Goal: Entertainment & Leisure: Consume media (video, audio)

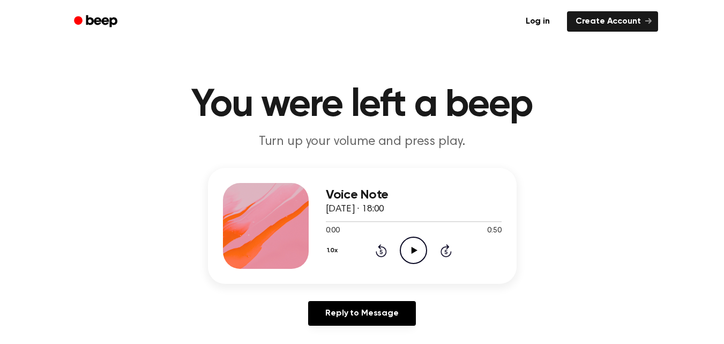
click at [411, 252] on icon "Play Audio" at bounding box center [413, 249] width 27 height 27
click at [413, 250] on icon at bounding box center [415, 250] width 6 height 7
click at [415, 248] on icon "Play Audio" at bounding box center [413, 249] width 27 height 27
click at [418, 256] on icon "Play Audio" at bounding box center [413, 249] width 27 height 27
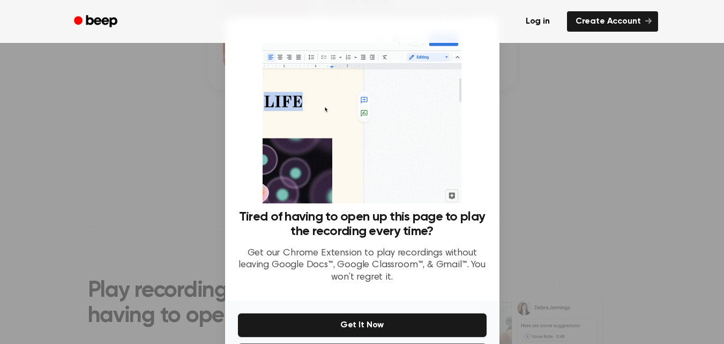
scroll to position [47, 0]
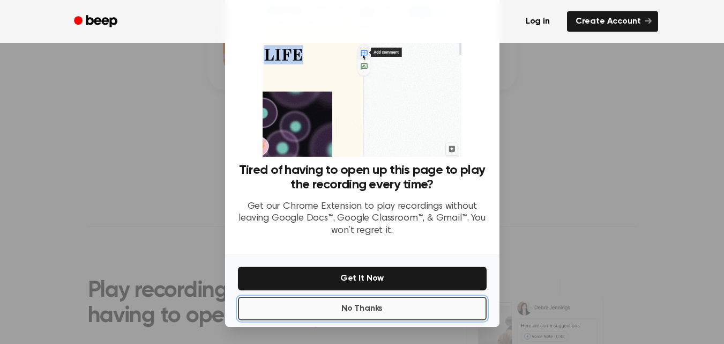
click at [344, 309] on button "No Thanks" at bounding box center [362, 308] width 249 height 24
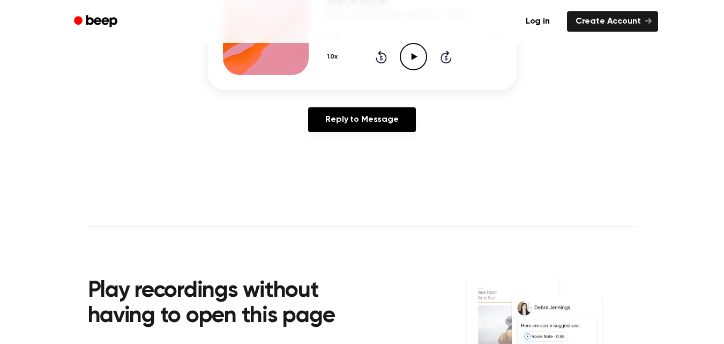
click at [723, 179] on main "You were left a beep Turn up your volume and press play. Voice Note 25 de septi…" at bounding box center [362, 136] width 724 height 661
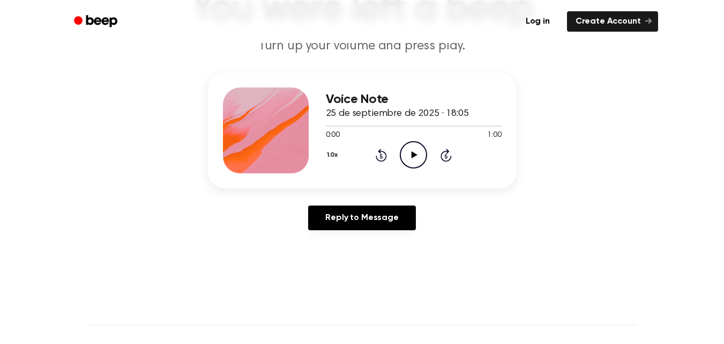
scroll to position [85, 0]
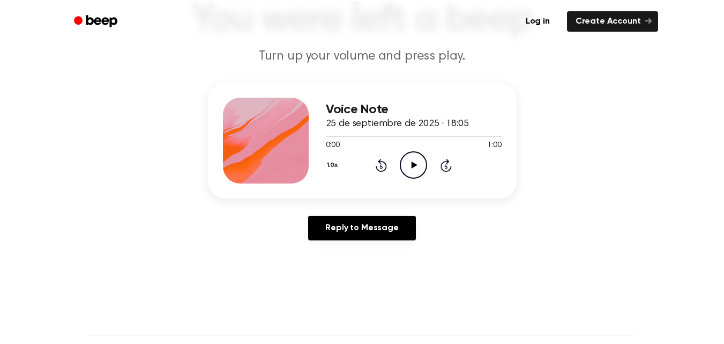
click at [407, 167] on icon "Play Audio" at bounding box center [413, 164] width 27 height 27
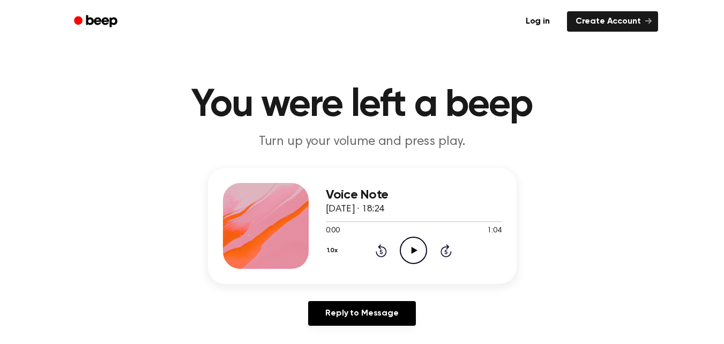
click at [412, 249] on icon at bounding box center [415, 250] width 6 height 7
click at [413, 251] on icon at bounding box center [415, 250] width 6 height 7
click at [408, 251] on icon "Play Audio" at bounding box center [413, 249] width 27 height 27
click at [415, 255] on icon "Pause Audio" at bounding box center [413, 249] width 27 height 27
